Goal: Task Accomplishment & Management: Complete application form

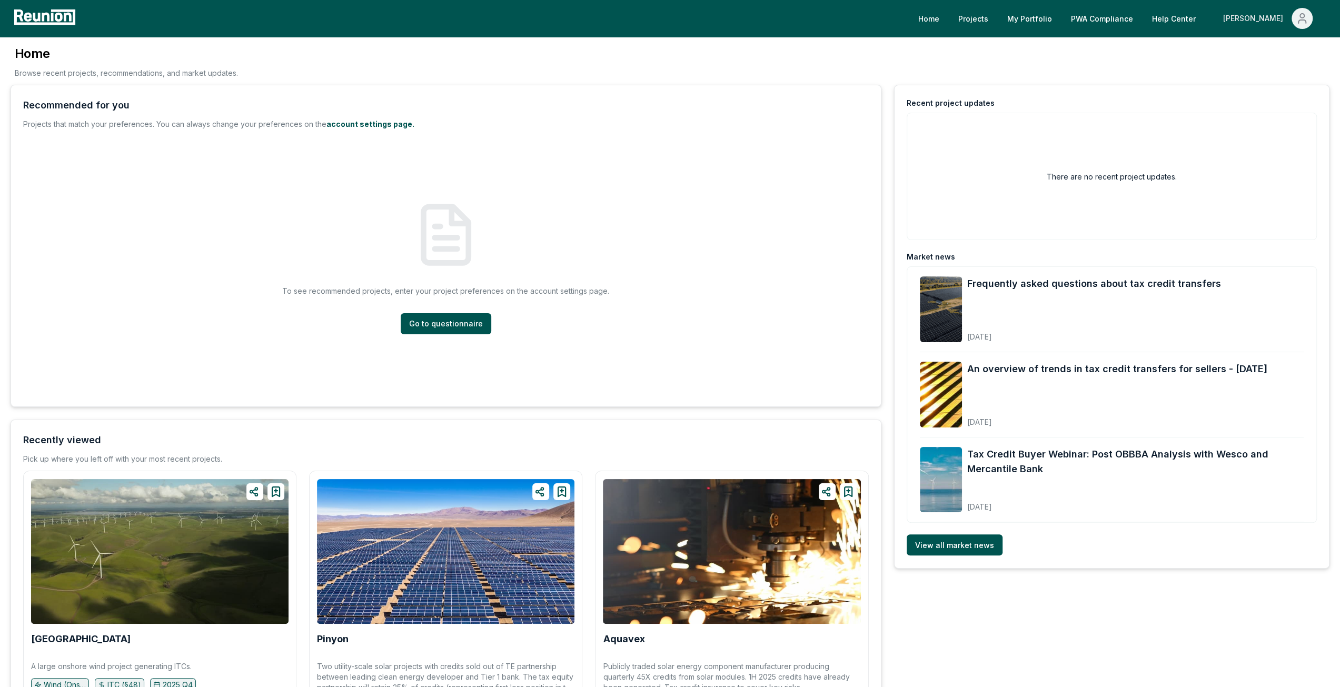
click at [1280, 14] on div "[PERSON_NAME]" at bounding box center [1255, 18] width 64 height 21
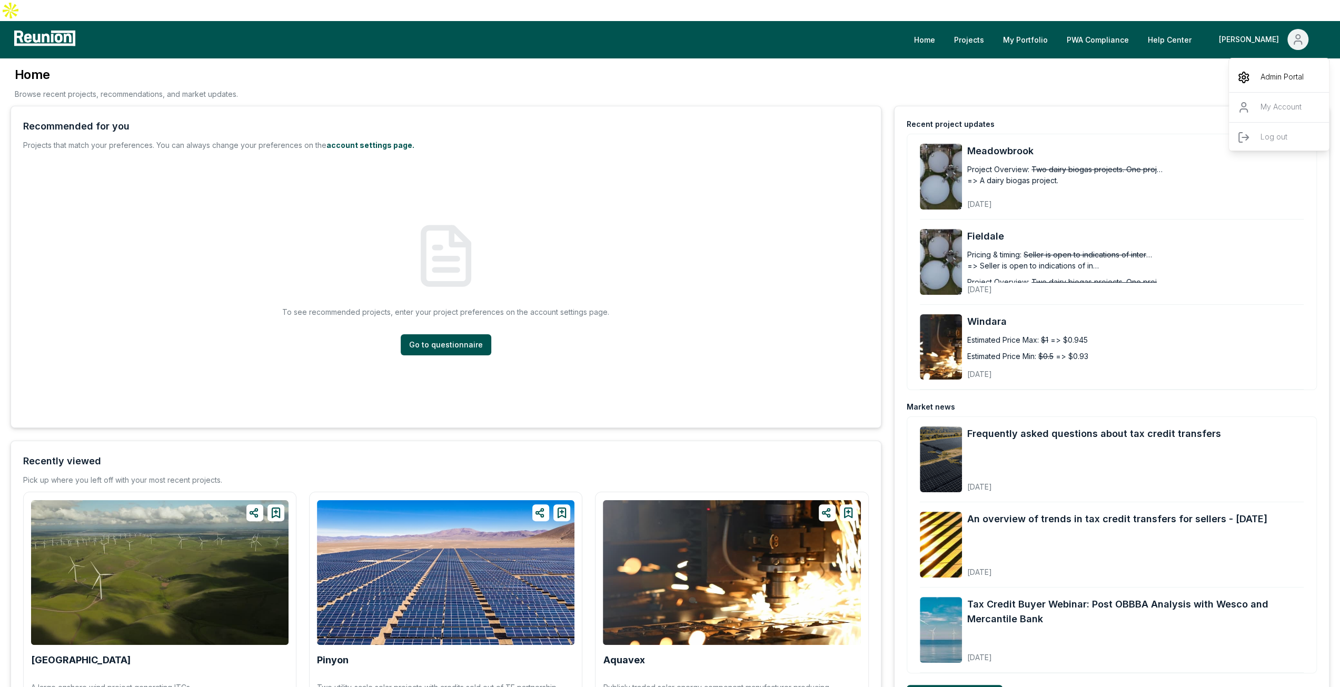
click at [1245, 76] on icon "Main" at bounding box center [1243, 77] width 3 height 3
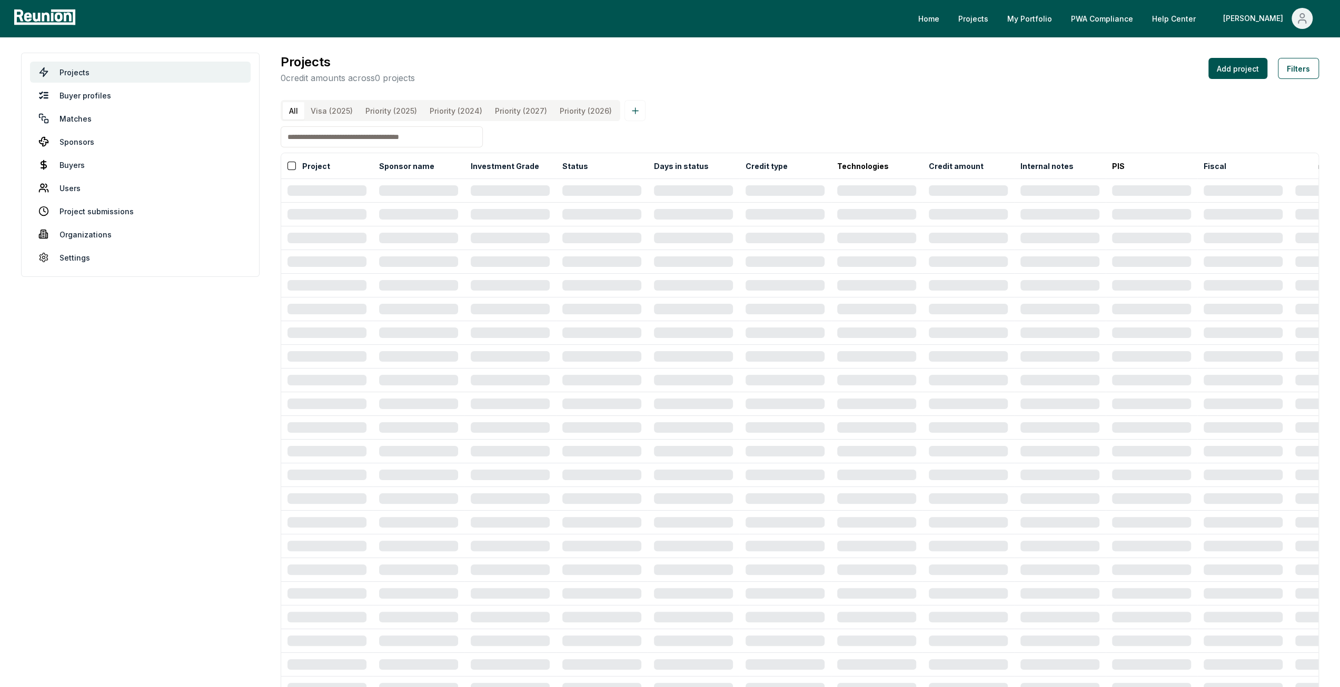
click at [351, 141] on input at bounding box center [382, 136] width 202 height 21
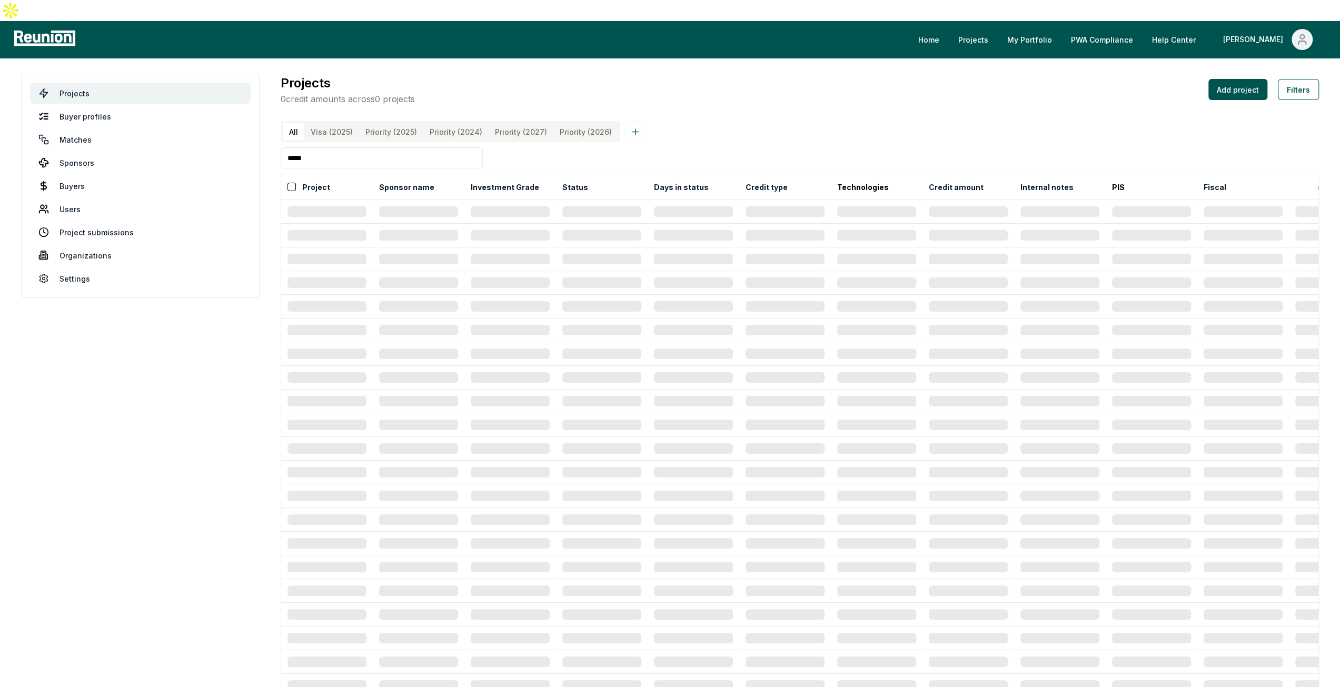
type input "*****"
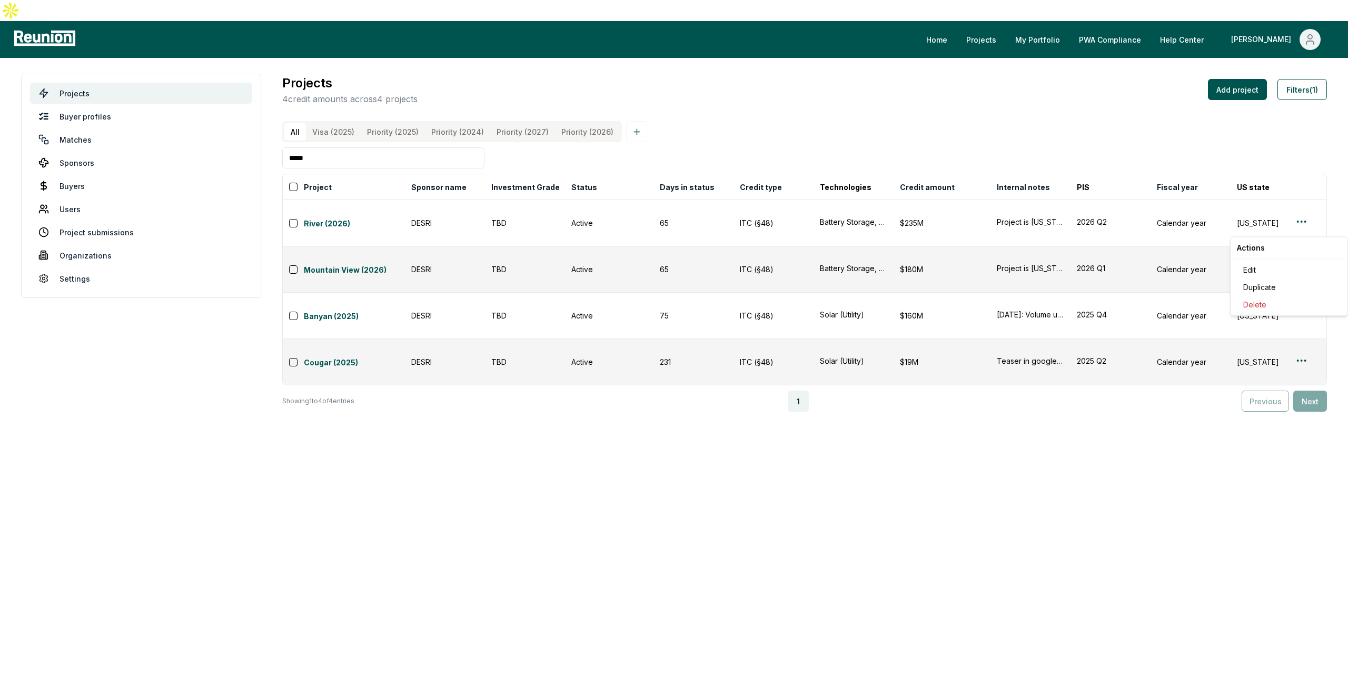
click at [1296, 229] on html "Please visit us on your desktop We're working on making our marketplace mobile-…" at bounding box center [674, 343] width 1348 height 687
click at [1271, 273] on div "Edit" at bounding box center [1289, 269] width 100 height 17
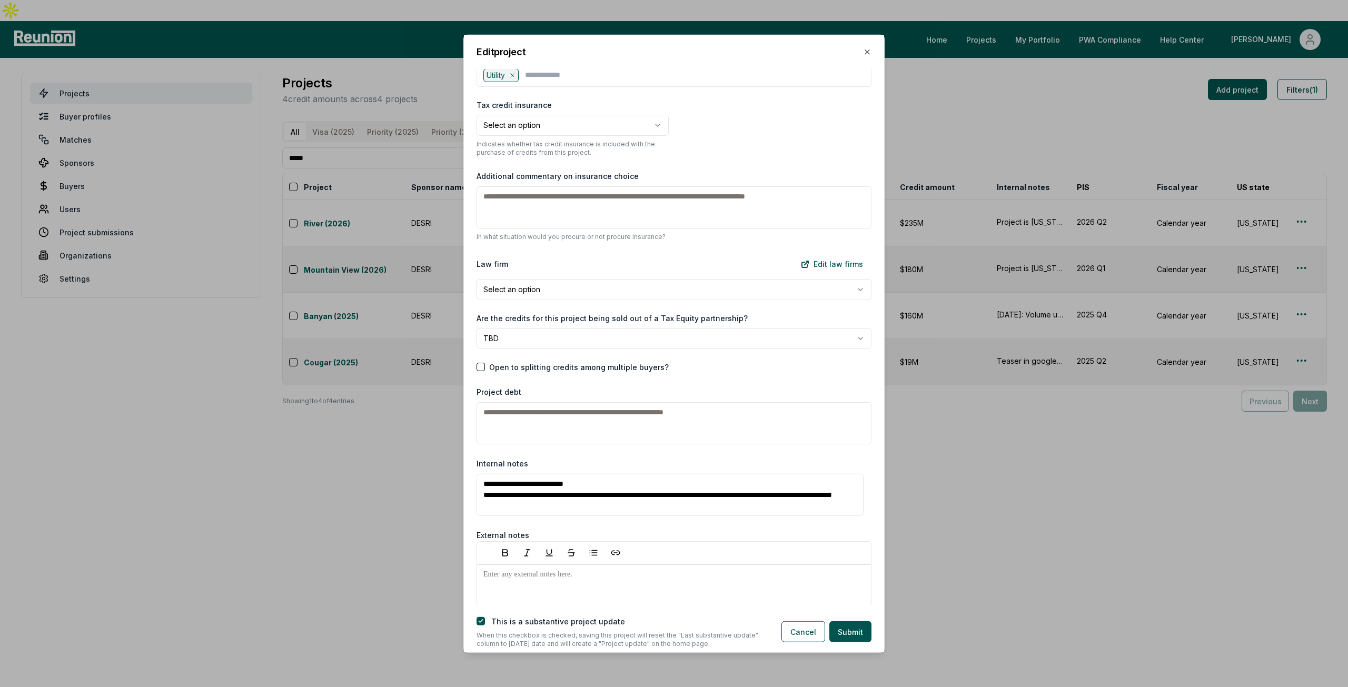
scroll to position [1264, 0]
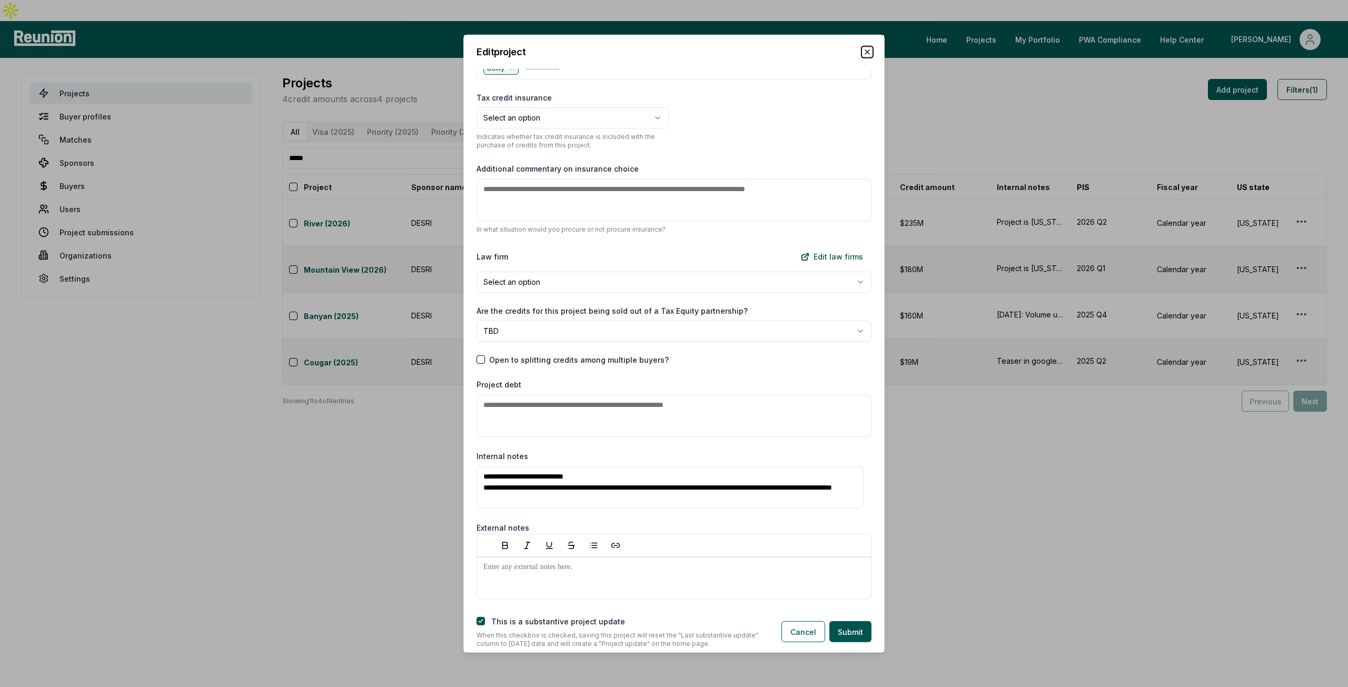
click at [867, 50] on icon "button" at bounding box center [867, 51] width 8 height 8
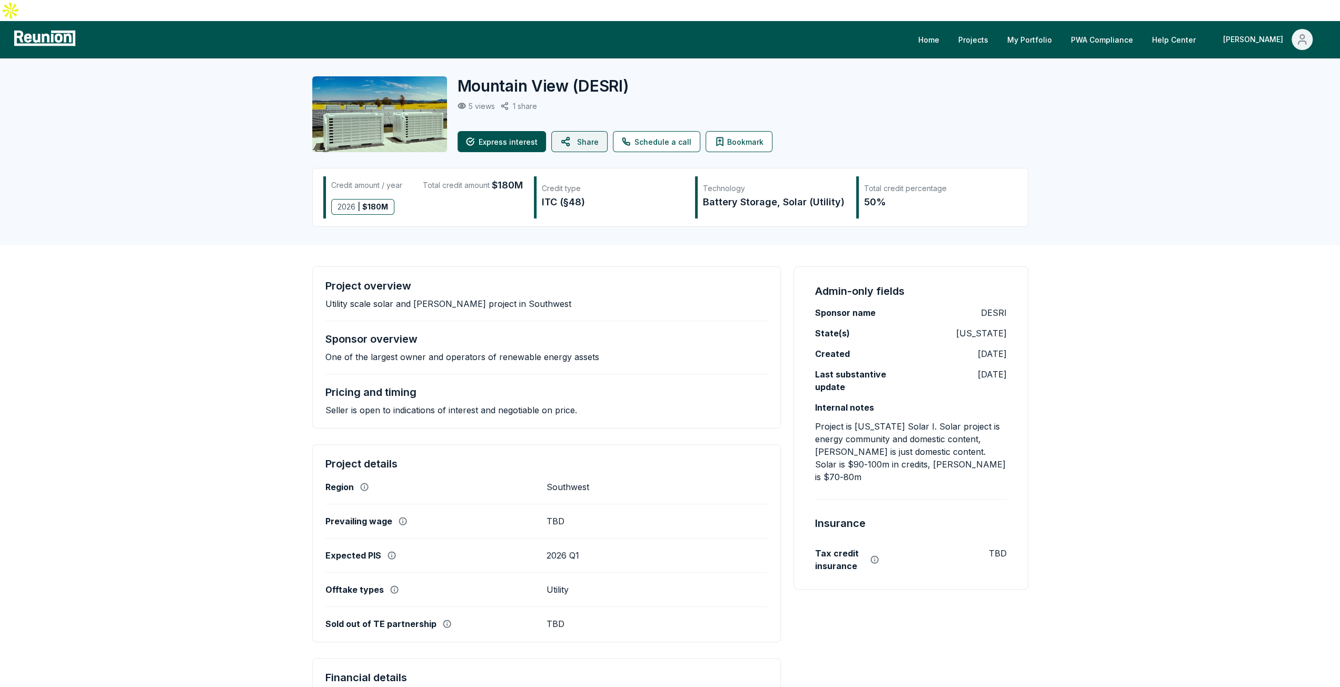
click at [561, 137] on icon at bounding box center [564, 141] width 7 height 8
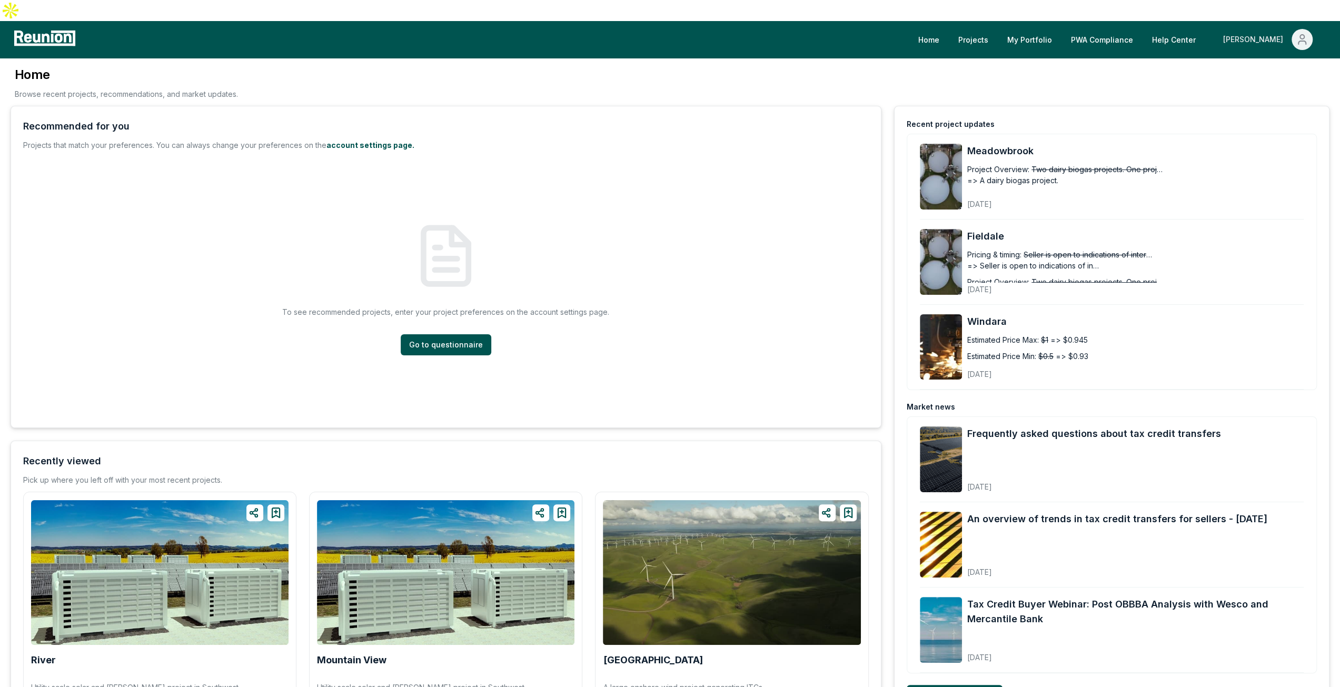
click at [1272, 29] on div "[PERSON_NAME]" at bounding box center [1255, 39] width 64 height 21
click at [1259, 63] on div "Admin Portal" at bounding box center [1279, 77] width 101 height 29
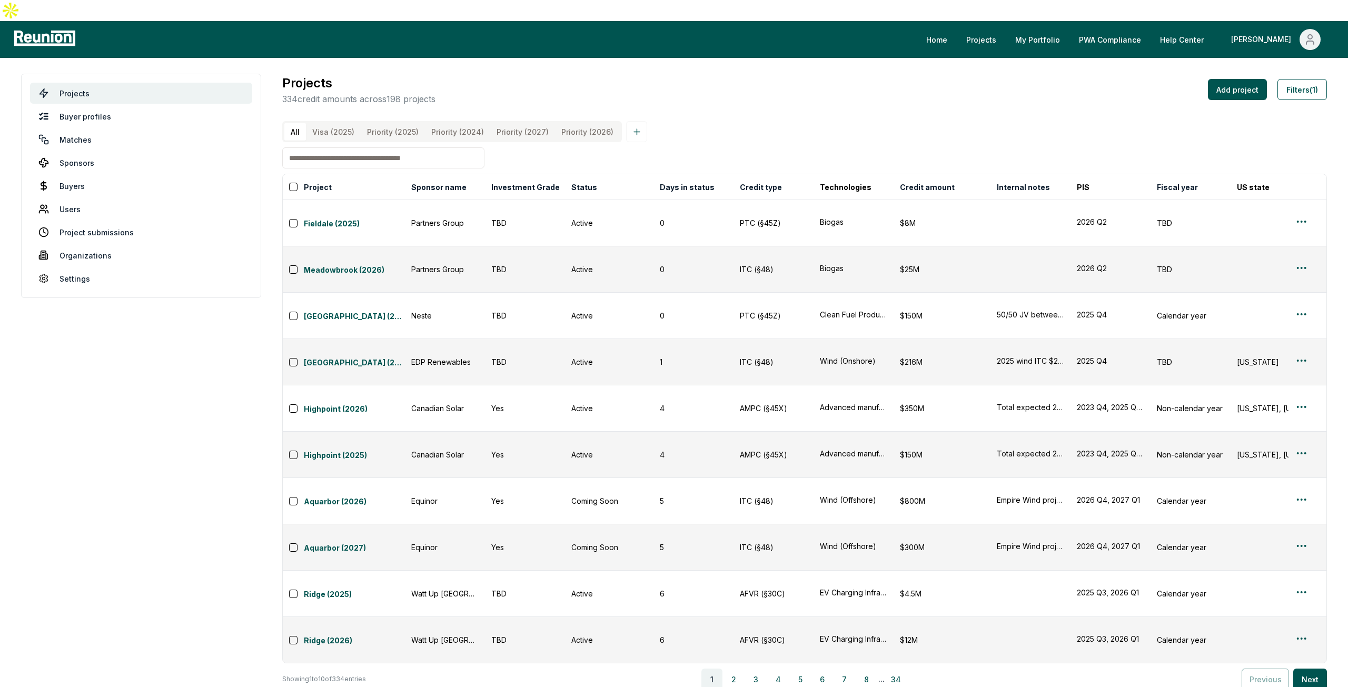
click at [398, 123] on \(2025\) "Priority (2025)" at bounding box center [393, 131] width 64 height 17
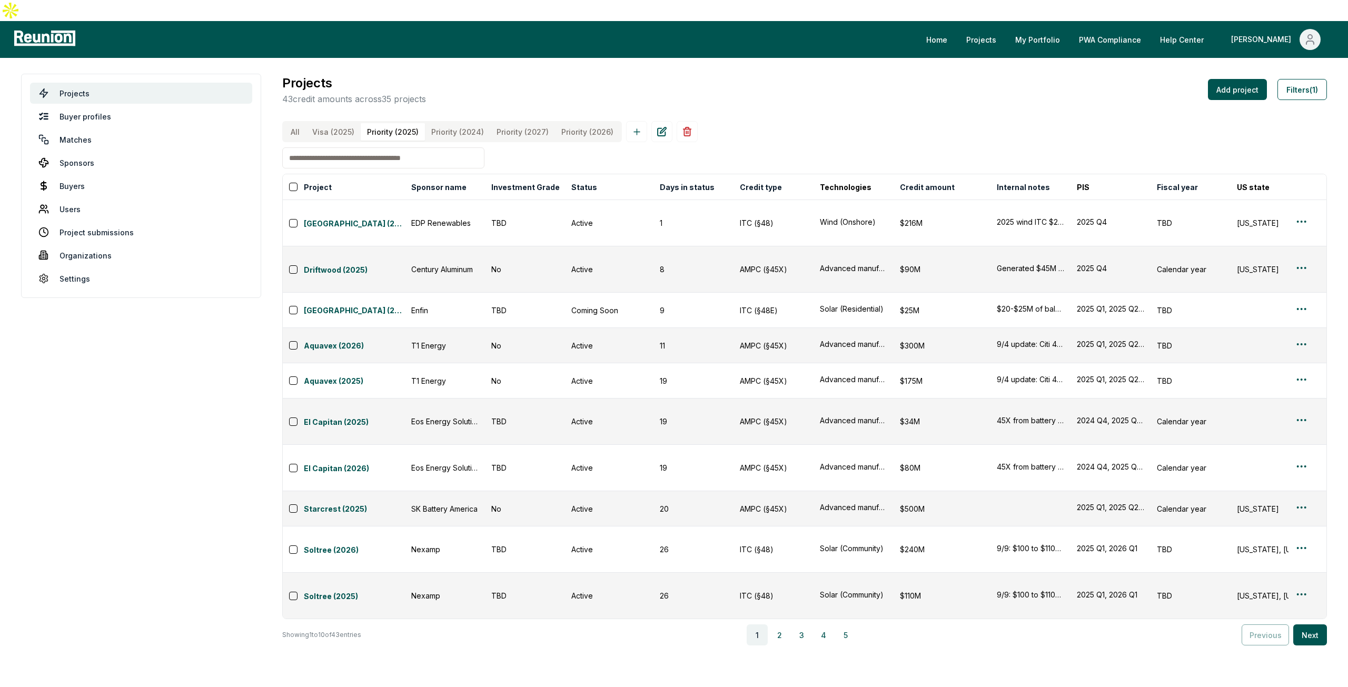
click at [398, 123] on \(2025\) "Priority (2025)" at bounding box center [393, 131] width 64 height 17
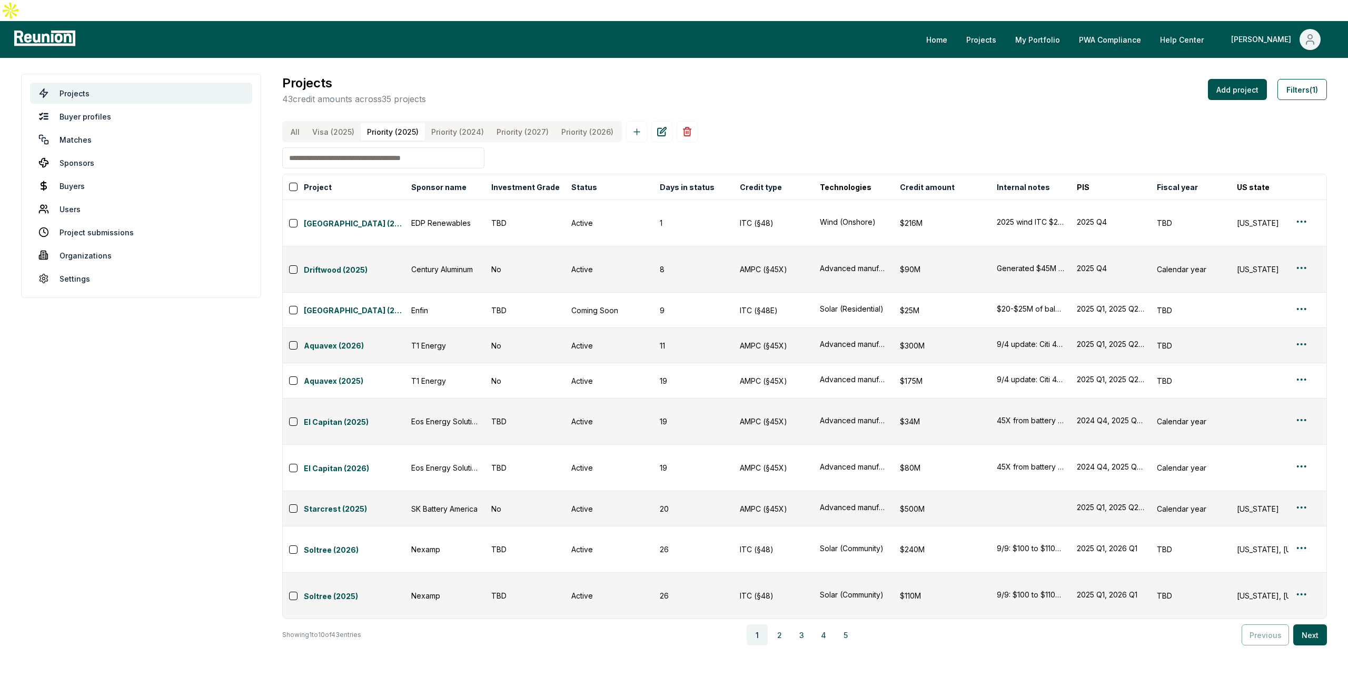
click at [398, 123] on \(2025\) "Priority (2025)" at bounding box center [393, 131] width 64 height 17
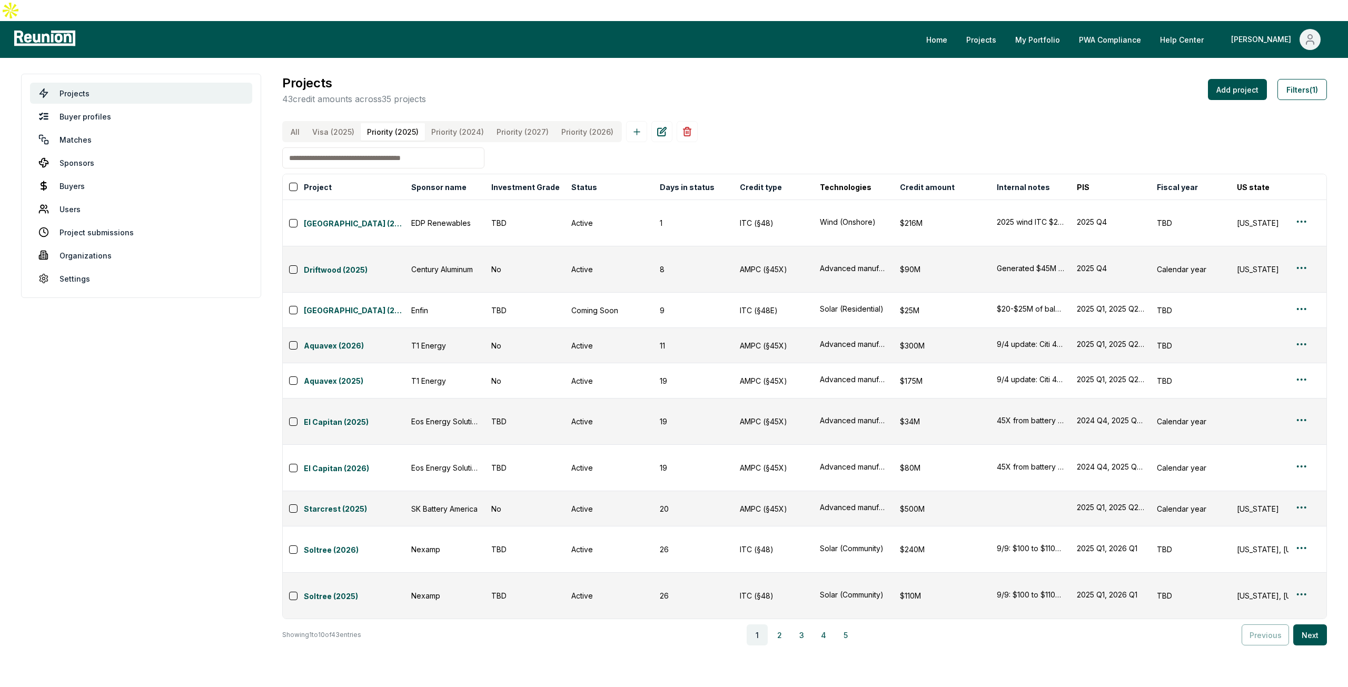
click at [398, 123] on \(2025\) "Priority (2025)" at bounding box center [393, 131] width 64 height 17
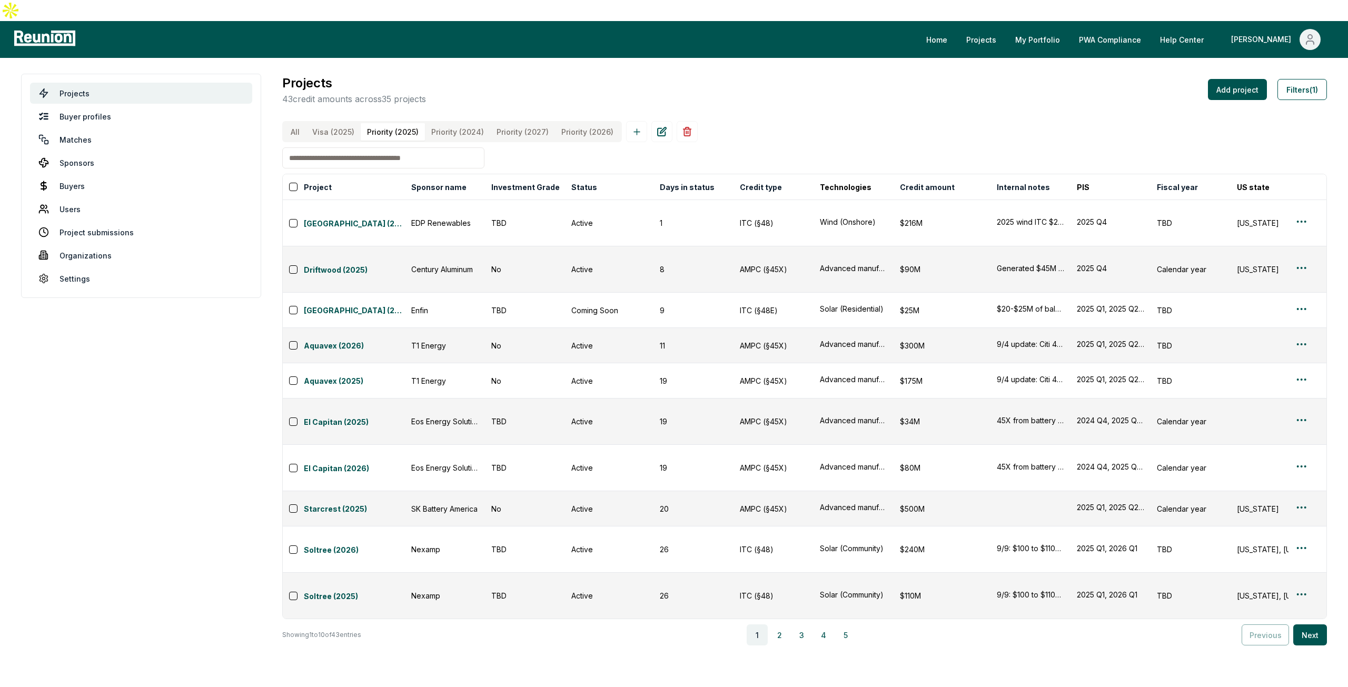
click at [398, 123] on \(2025\) "Priority (2025)" at bounding box center [393, 131] width 64 height 17
click at [298, 123] on button "All" at bounding box center [295, 131] width 22 height 17
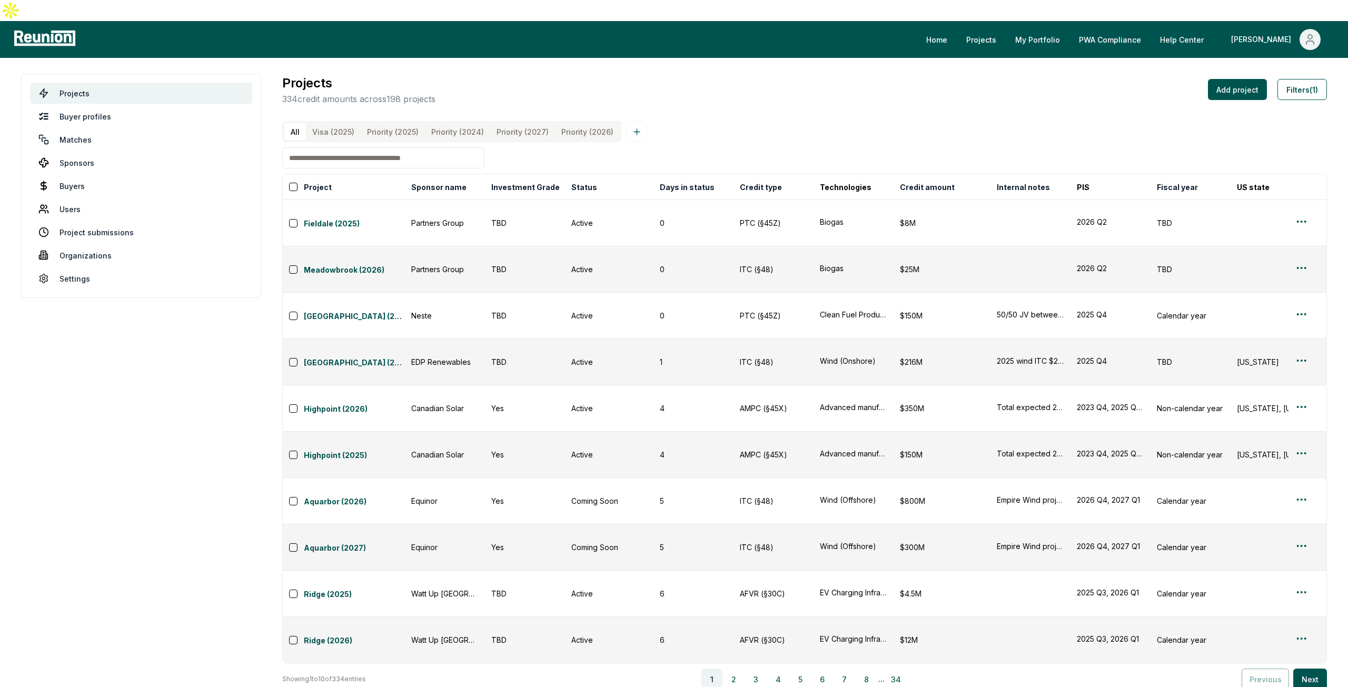
click at [319, 147] on input at bounding box center [383, 157] width 202 height 21
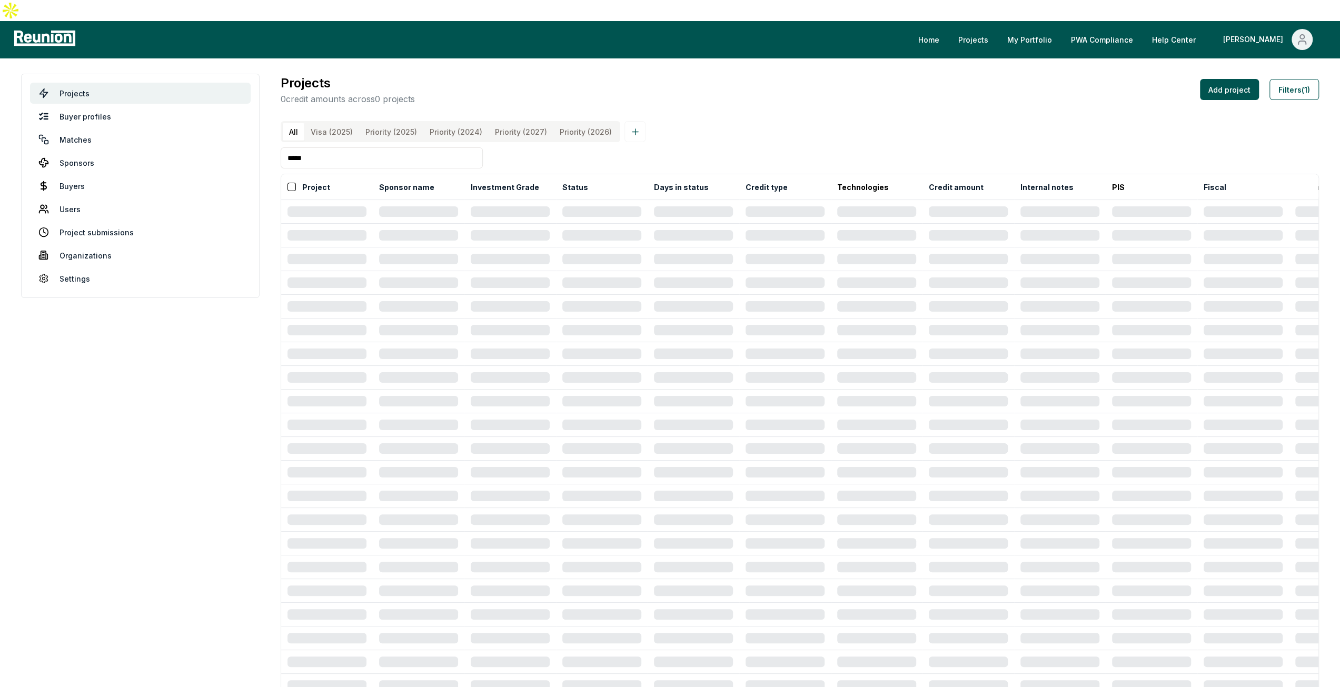
type input "*****"
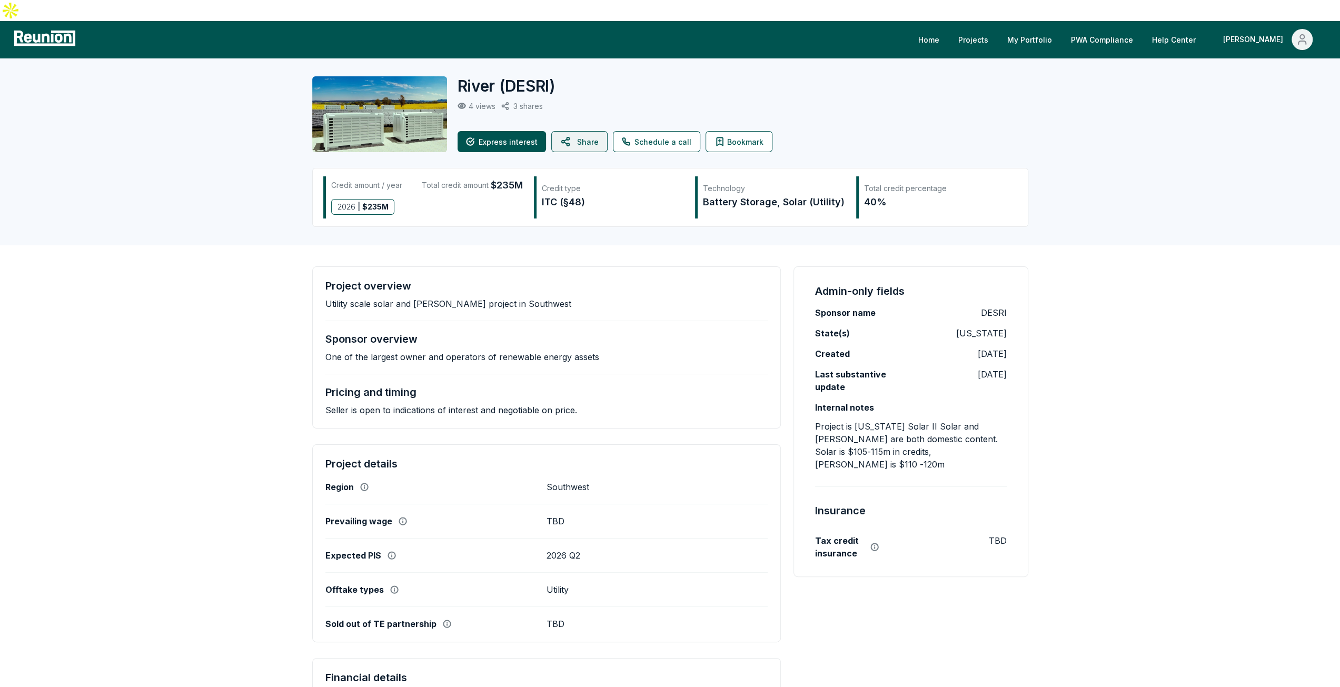
click at [576, 131] on button "Share" at bounding box center [579, 141] width 56 height 21
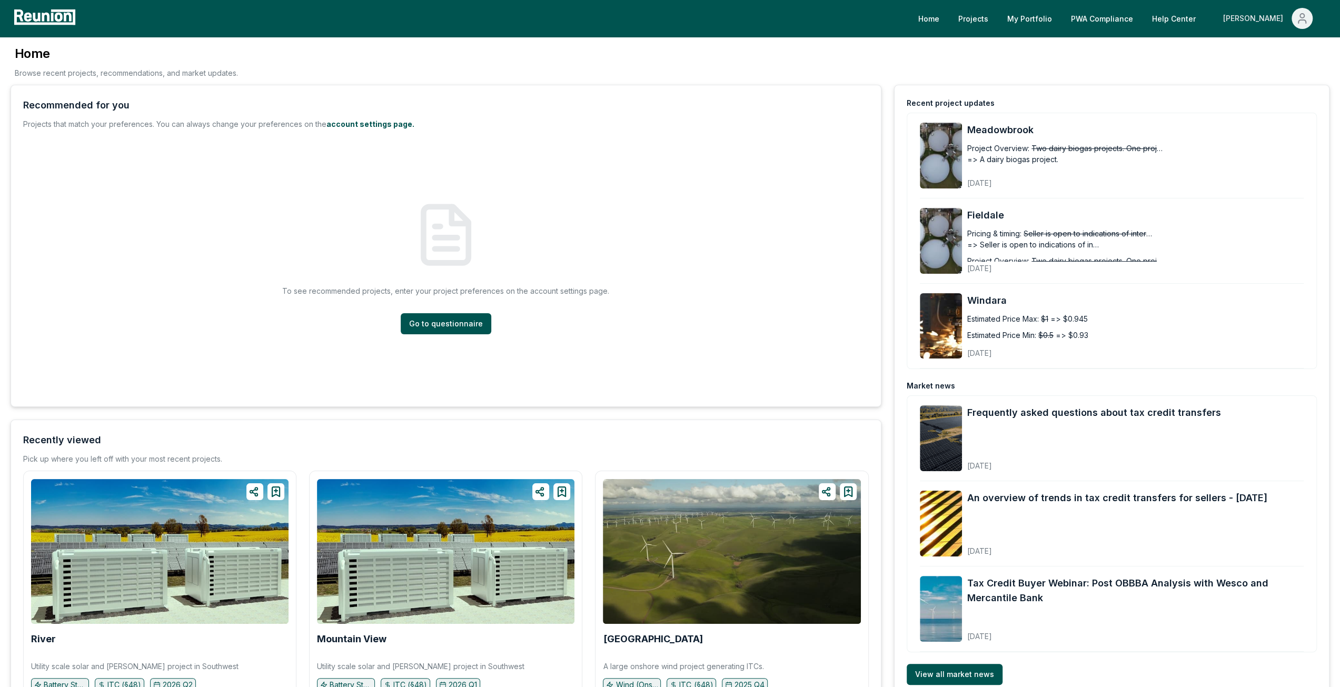
click at [1270, 22] on div "[PERSON_NAME]" at bounding box center [1255, 18] width 64 height 21
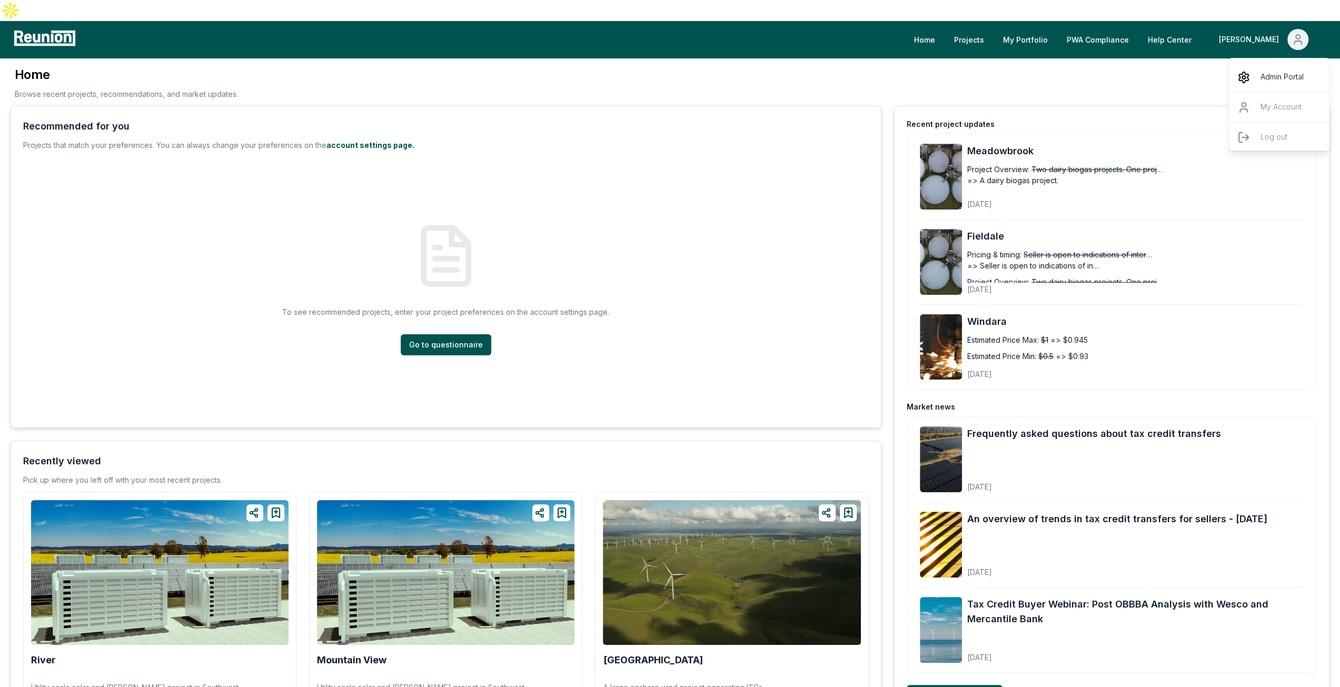
click at [1262, 71] on p "Admin Portal" at bounding box center [1282, 77] width 43 height 13
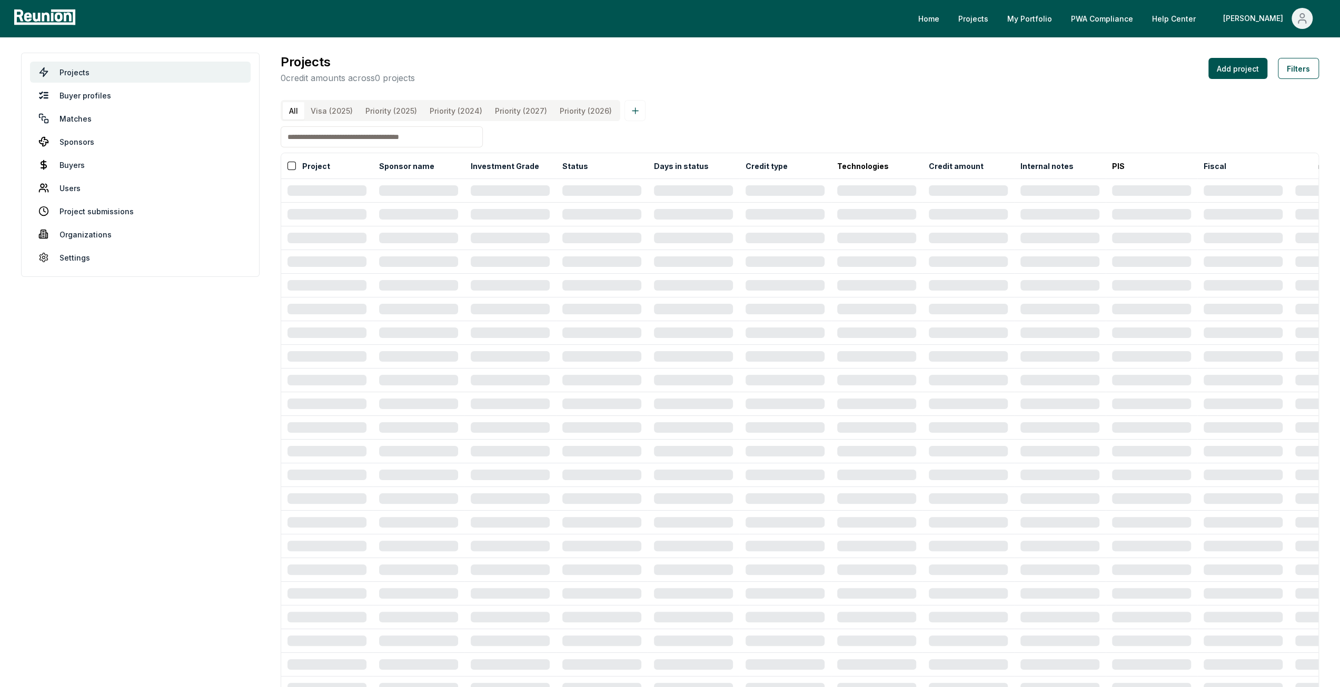
click at [321, 143] on input at bounding box center [382, 136] width 202 height 21
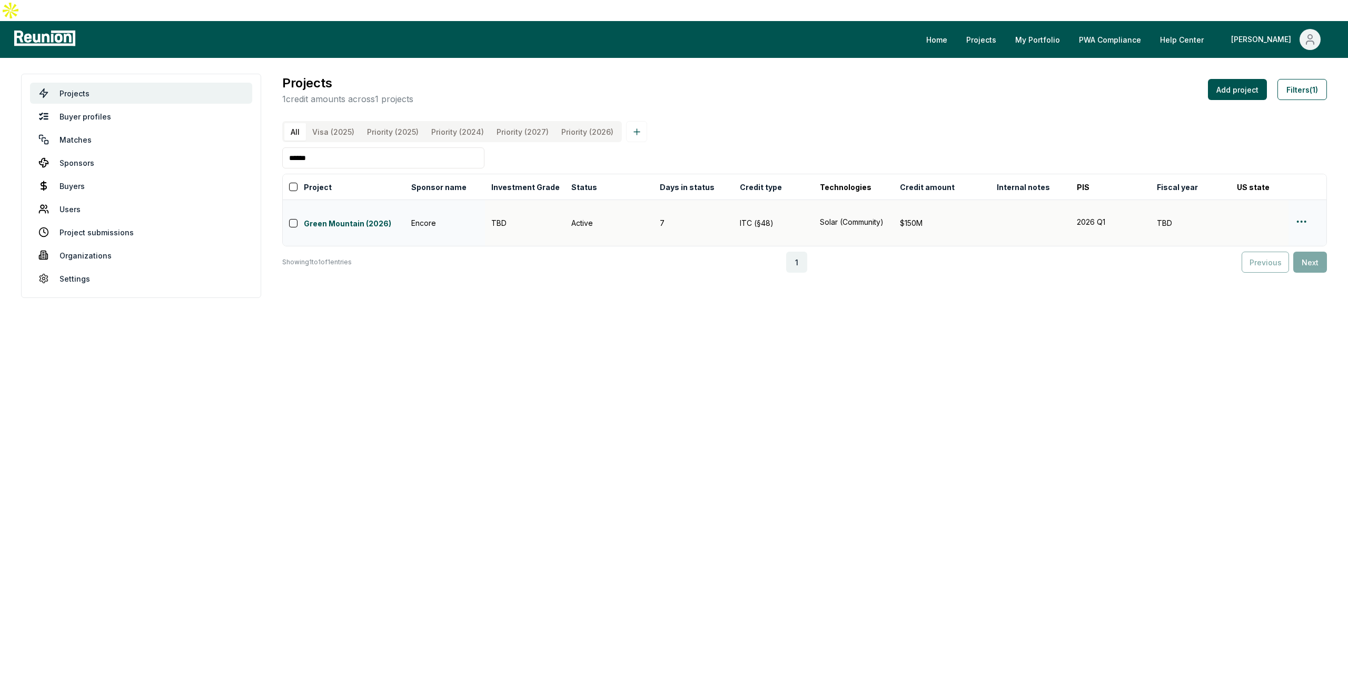
click at [1308, 201] on html "Please visit us on your desktop We're working on making our marketplace mobile-…" at bounding box center [674, 343] width 1348 height 687
click at [1295, 235] on div "Edit" at bounding box center [1289, 241] width 100 height 17
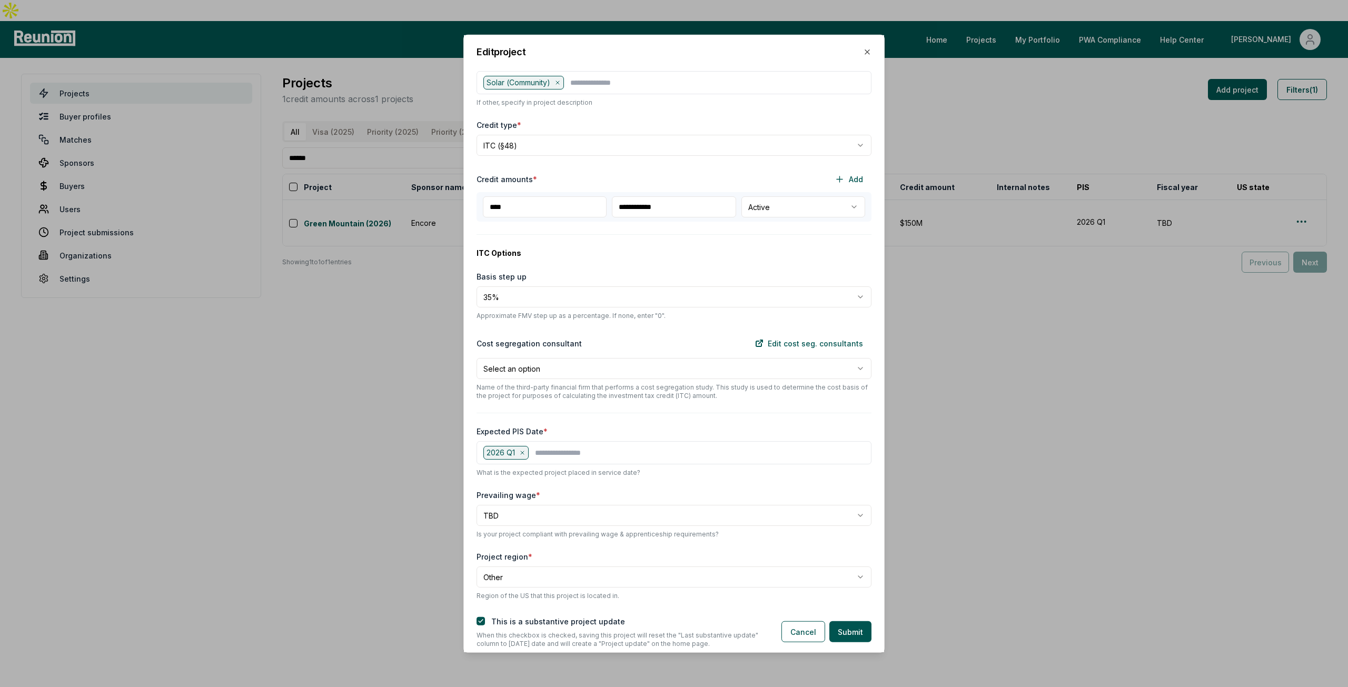
scroll to position [211, 0]
click at [810, 629] on button "Cancel" at bounding box center [804, 631] width 44 height 21
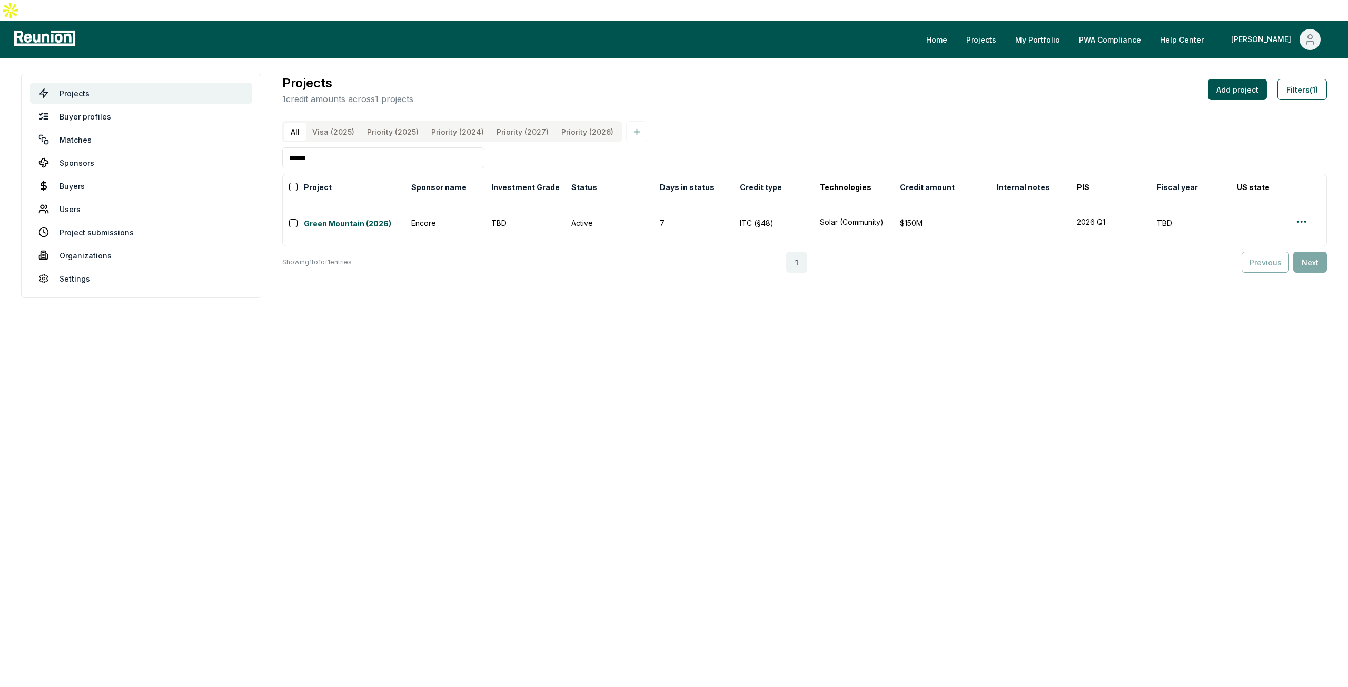
click at [357, 150] on input "******" at bounding box center [383, 157] width 202 height 21
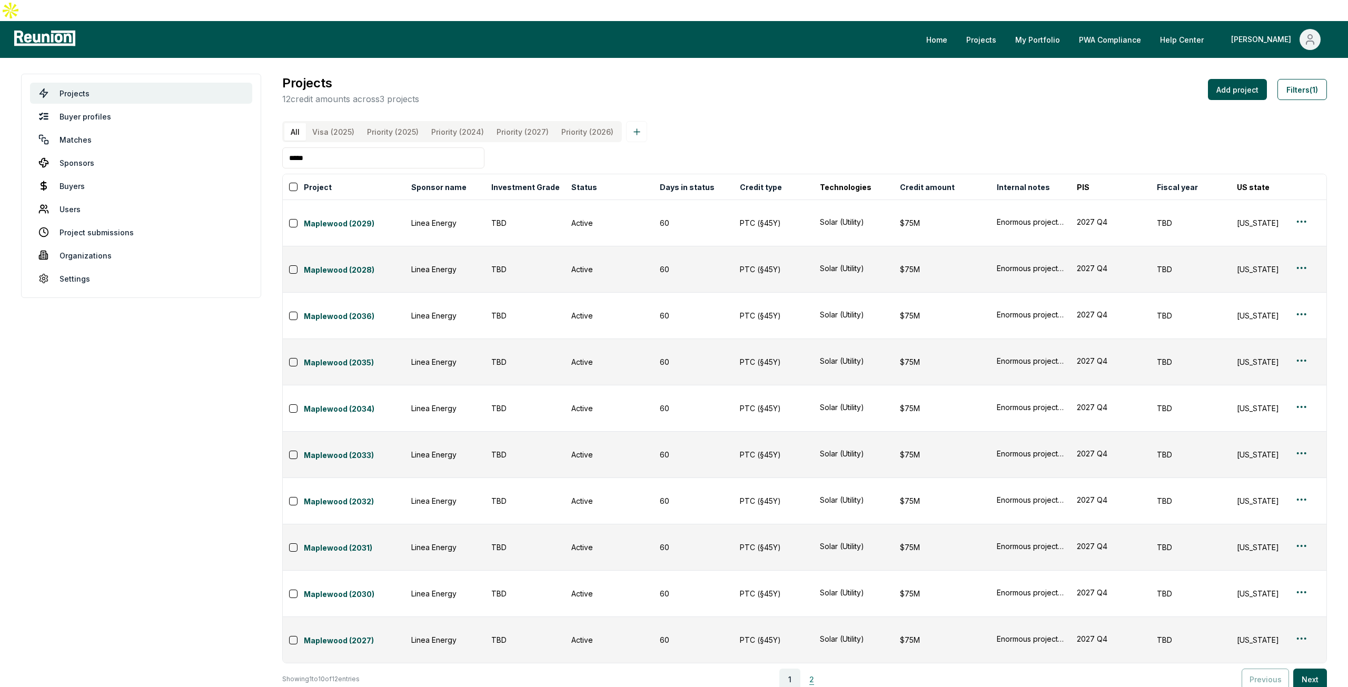
type input "*****"
click at [813, 669] on button "2" at bounding box center [812, 679] width 21 height 21
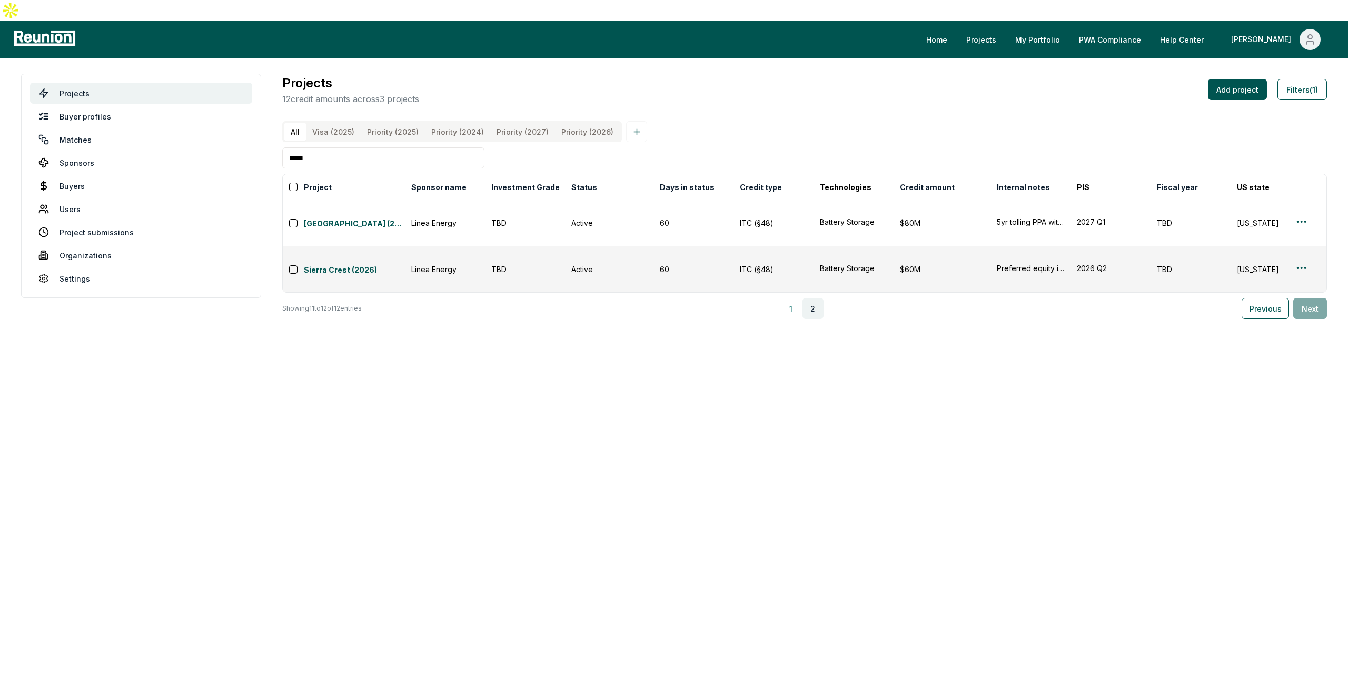
click at [799, 298] on button "1" at bounding box center [791, 308] width 21 height 21
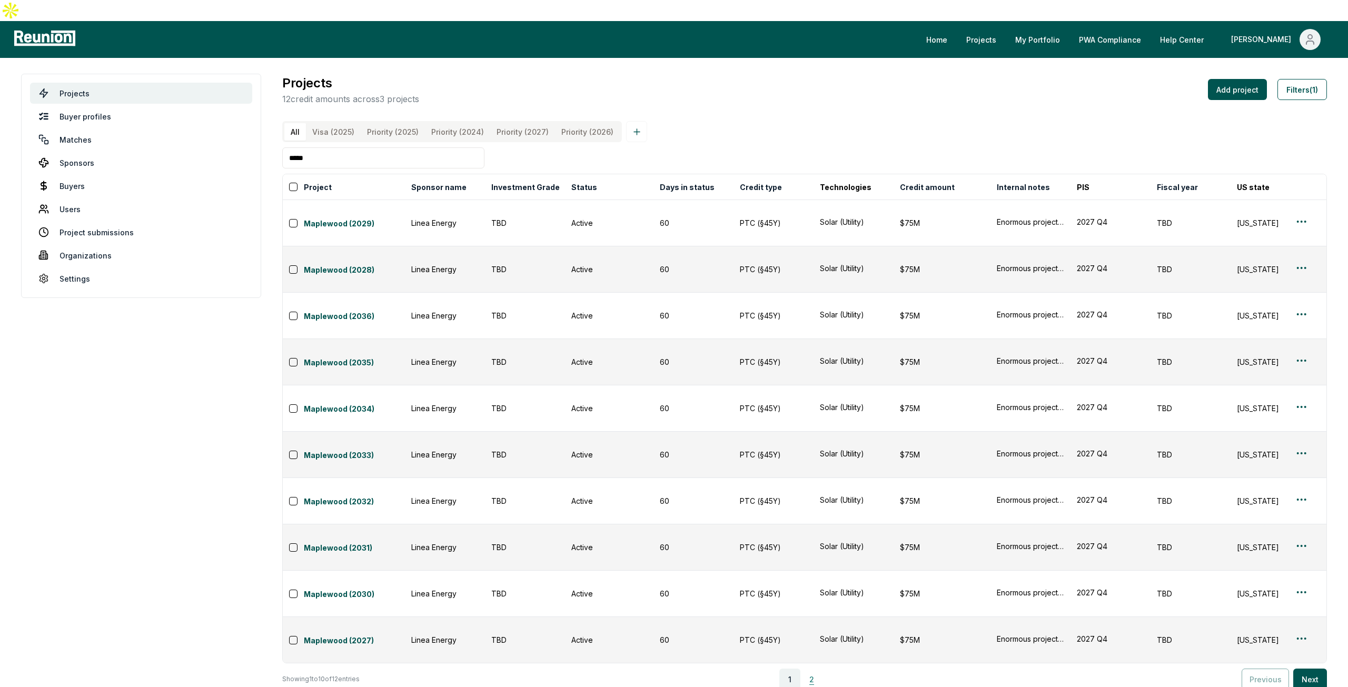
click at [821, 669] on button "2" at bounding box center [812, 679] width 21 height 21
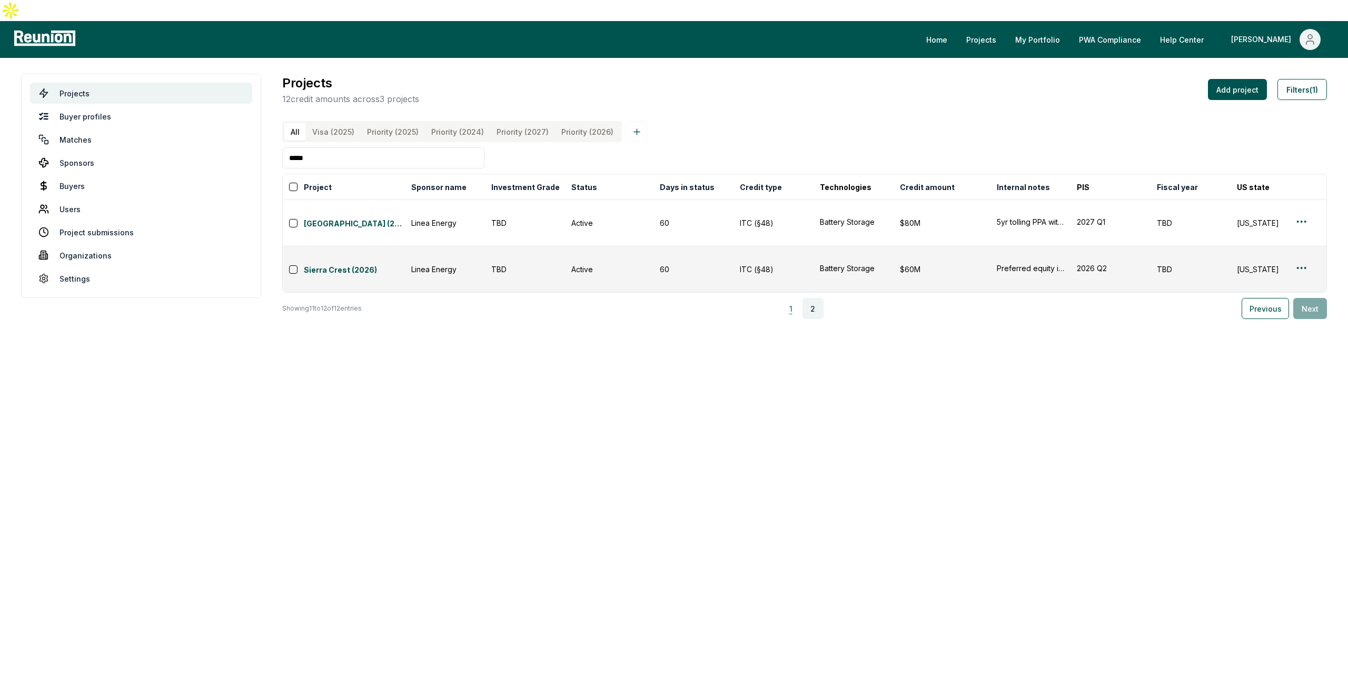
click at [796, 298] on button "1" at bounding box center [791, 308] width 21 height 21
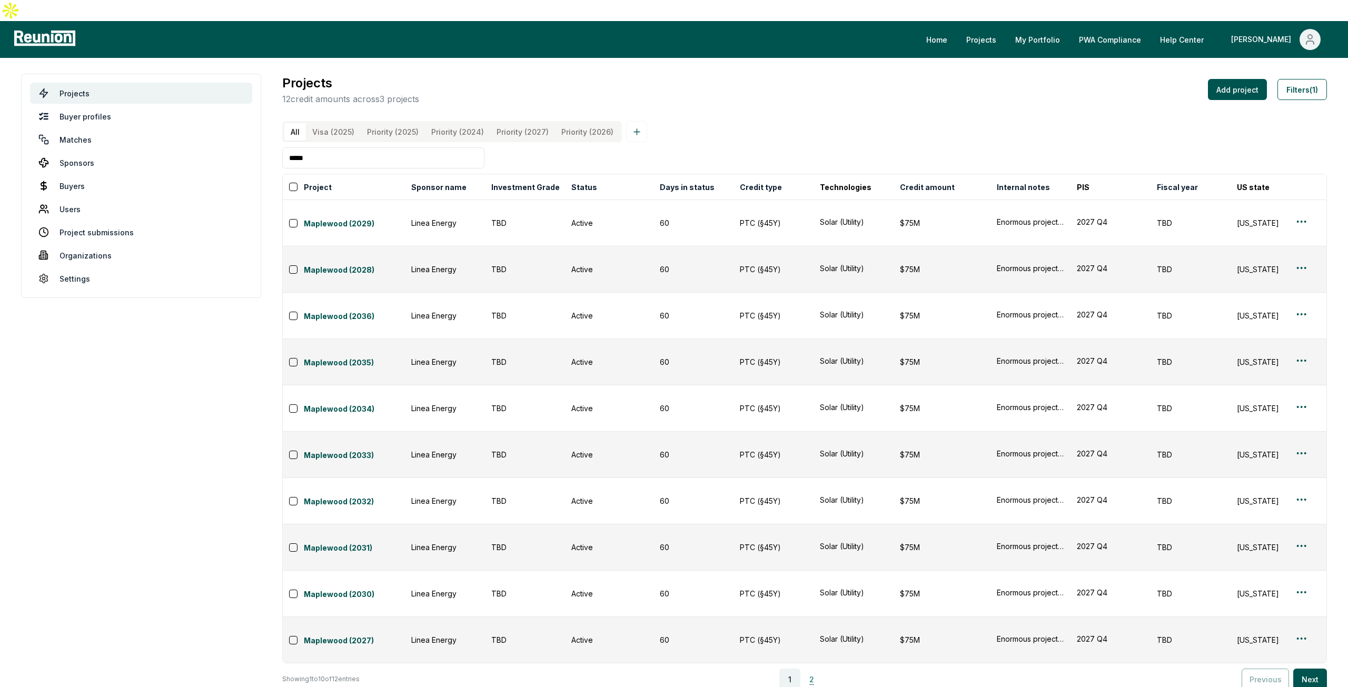
click at [818, 669] on button "2" at bounding box center [812, 679] width 21 height 21
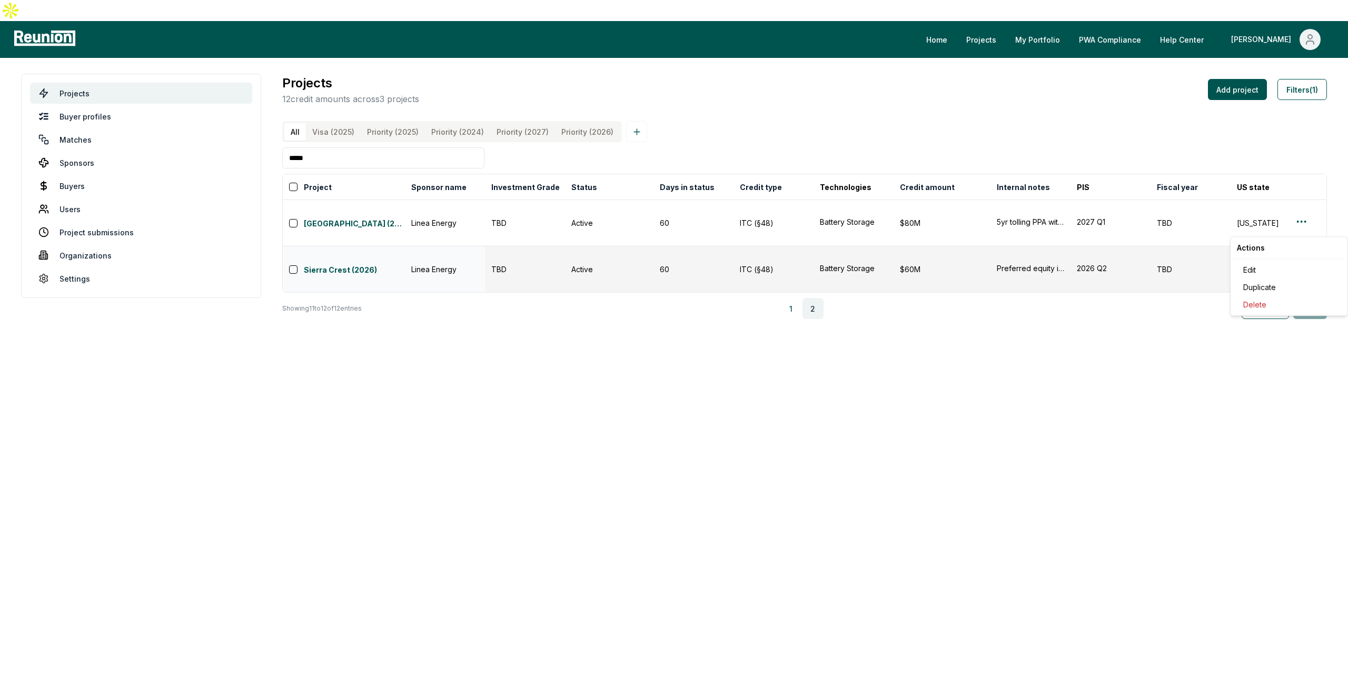
click at [1305, 227] on html "Please visit us on your desktop We're working on making our marketplace mobile-…" at bounding box center [674, 343] width 1348 height 687
click at [1266, 266] on div "Edit" at bounding box center [1289, 269] width 100 height 17
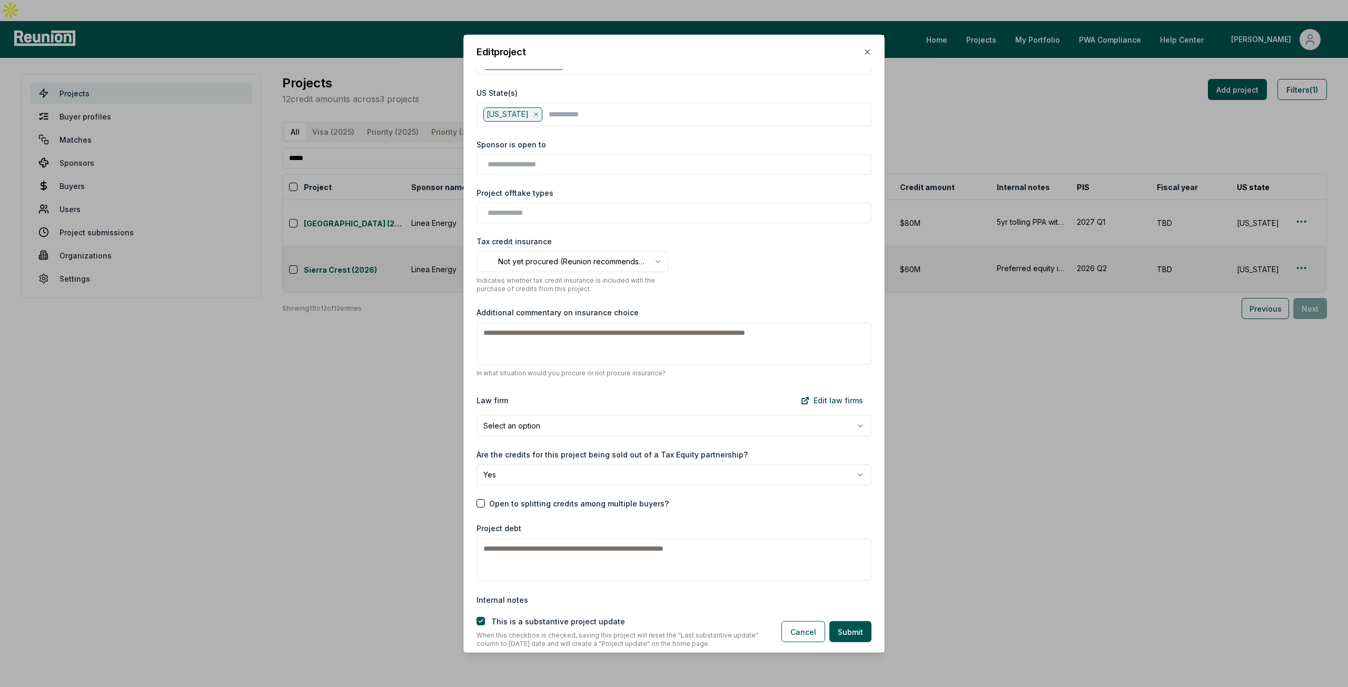
scroll to position [1188, 0]
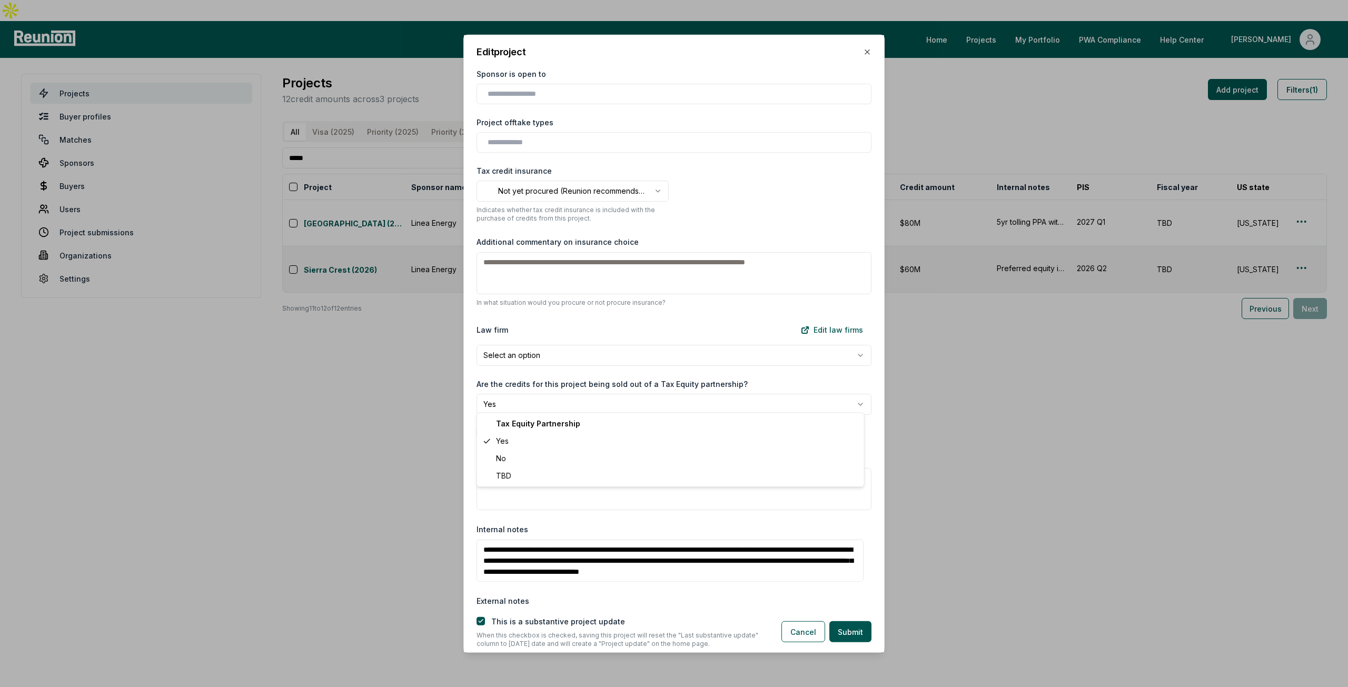
click at [680, 407] on body "Please visit us on your desktop We're working on making our marketplace mobile-…" at bounding box center [674, 343] width 1348 height 687
select select "**"
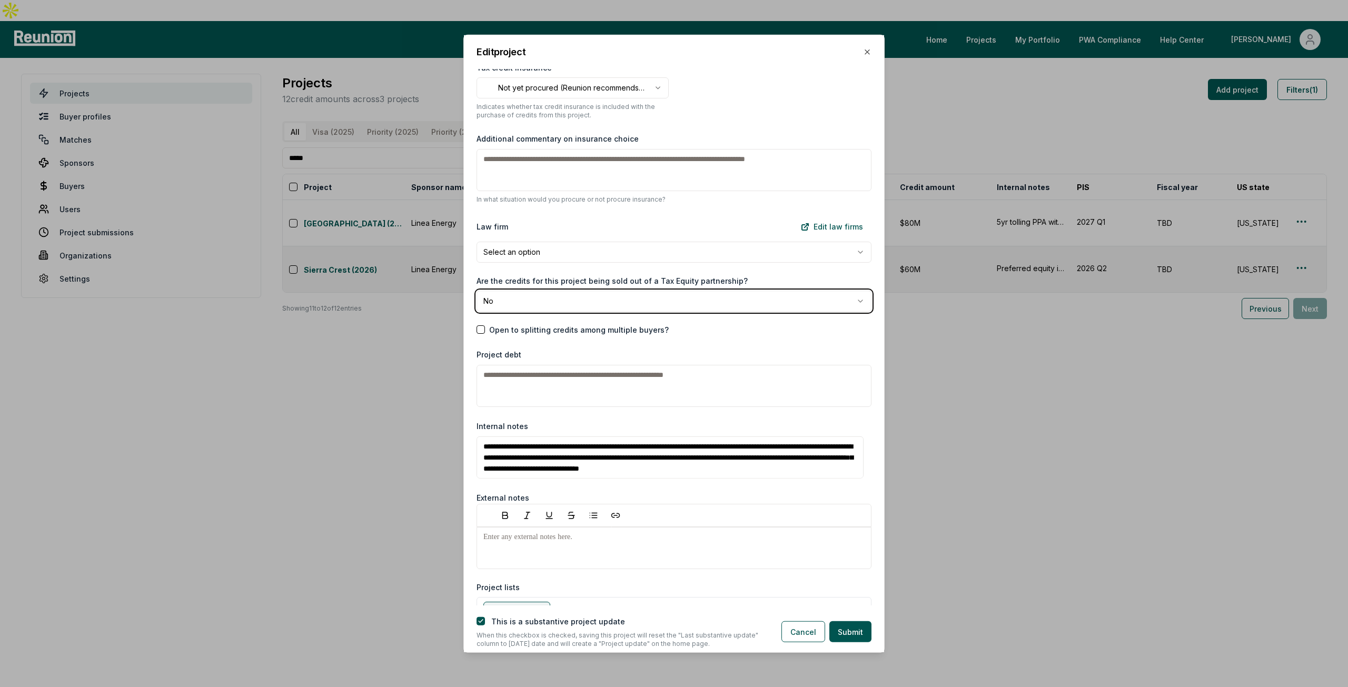
scroll to position [1294, 0]
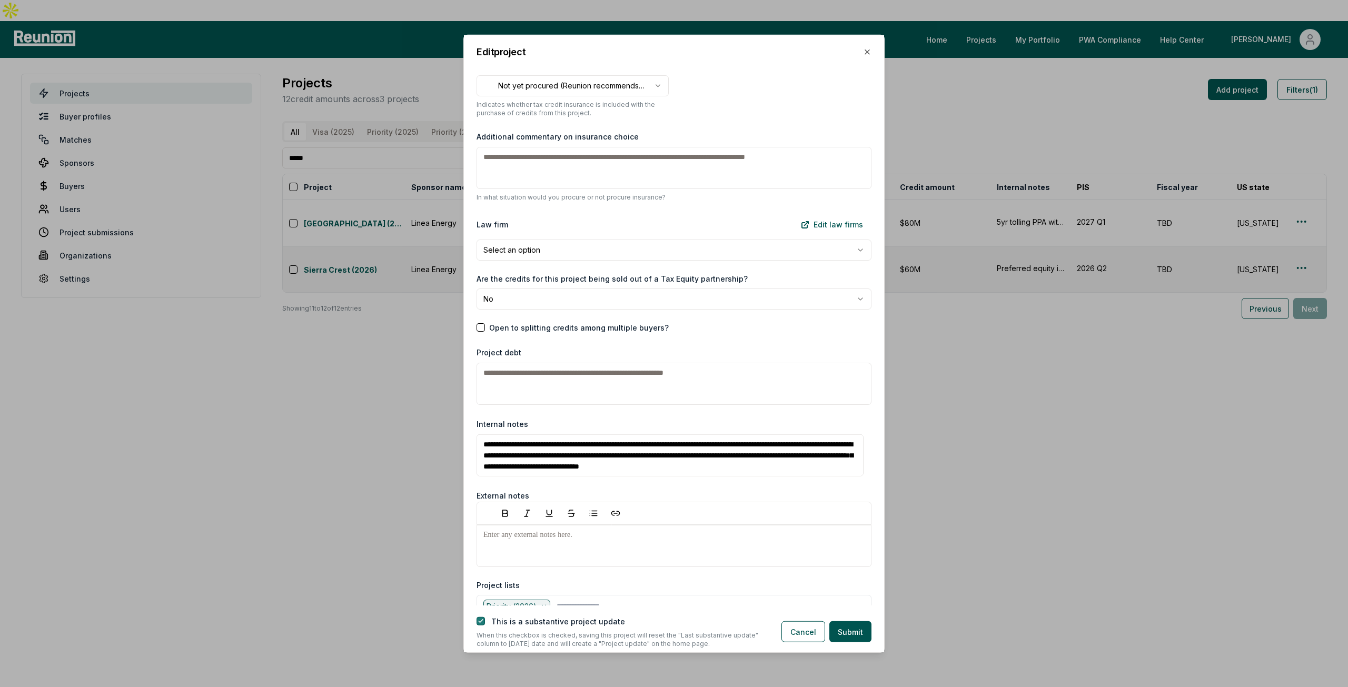
click at [479, 621] on button "button" at bounding box center [481, 621] width 8 height 8
click at [863, 635] on button "Submit" at bounding box center [851, 631] width 42 height 21
